Goal: Task Accomplishment & Management: Manage account settings

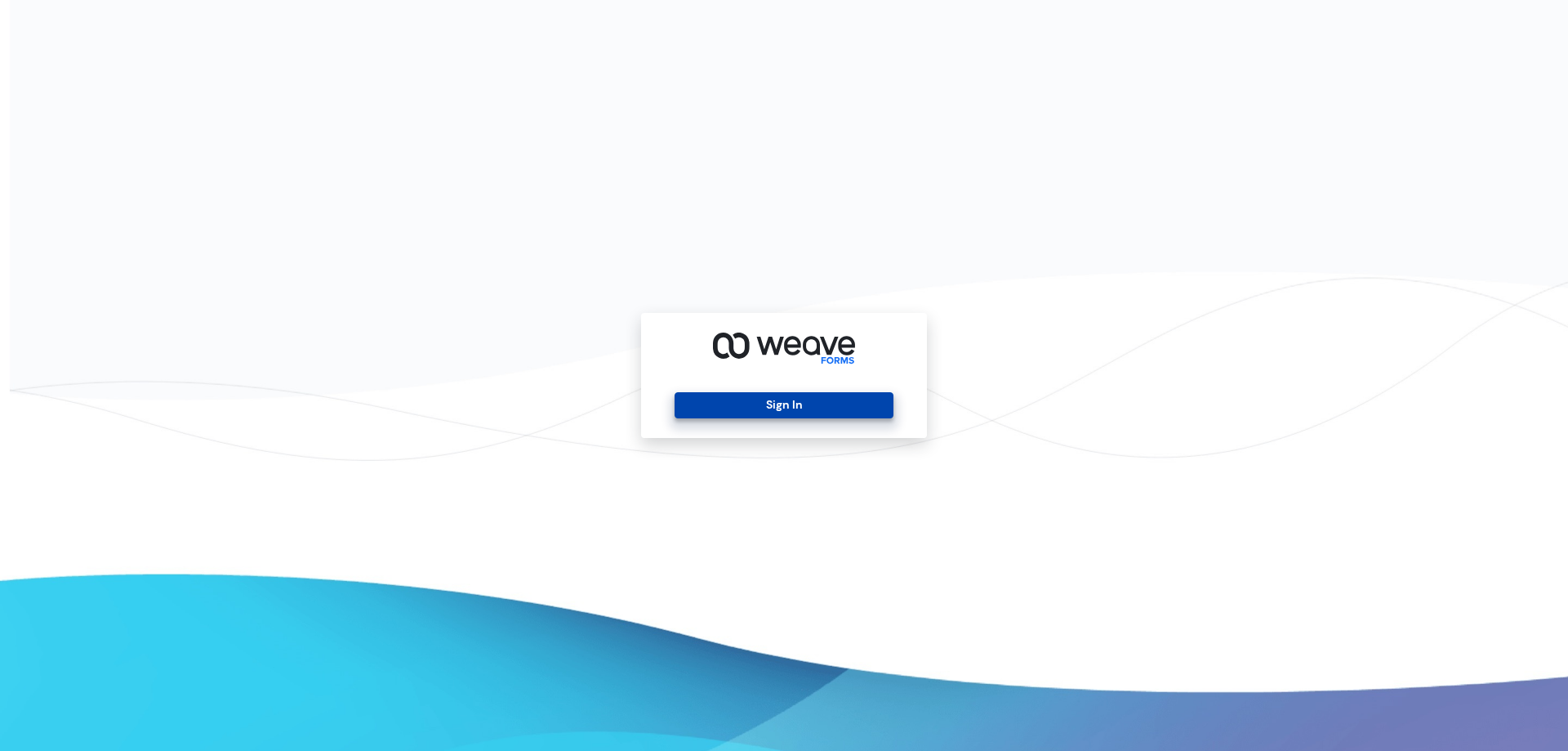
click at [855, 407] on button "Sign In" at bounding box center [784, 405] width 218 height 26
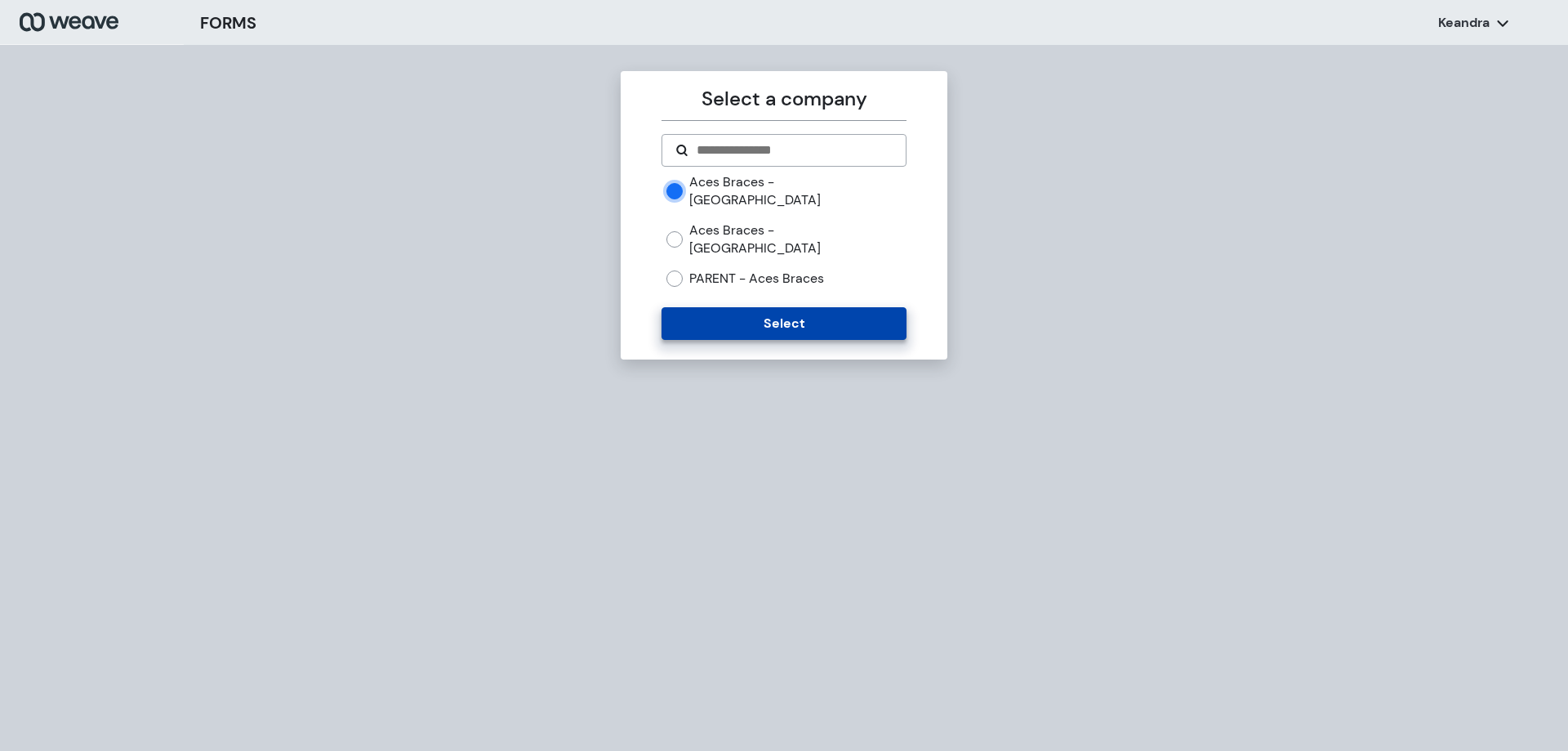
click at [728, 265] on div "Aces Braces - Brooklyn Aces Braces - Philadelphia PARENT - Aces Braces" at bounding box center [784, 237] width 245 height 128
click at [741, 307] on button "Select" at bounding box center [784, 323] width 245 height 33
